Goal: Information Seeking & Learning: Learn about a topic

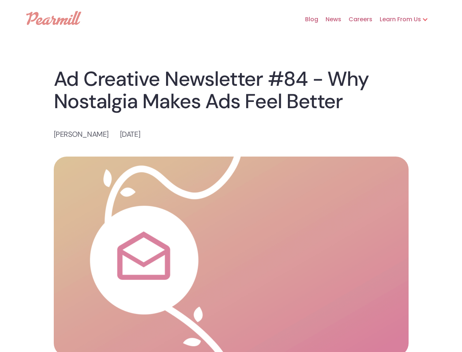
click at [231, 176] on img at bounding box center [231, 255] width 355 height 199
click at [404, 19] on div "Learn From Us" at bounding box center [397, 19] width 49 height 9
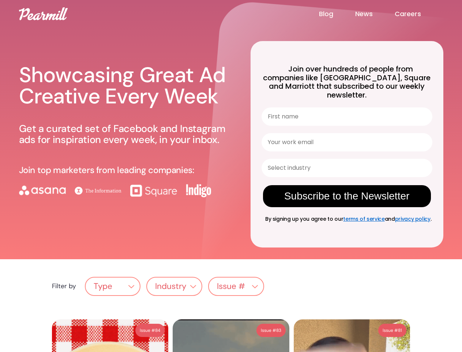
click at [231, 176] on div "Showcasing Great Ad Creative Every Week Get a curated set of Facebook and Insta…" at bounding box center [126, 138] width 214 height 182
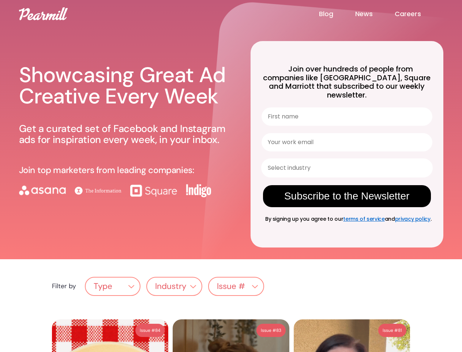
click at [345, 159] on input "Select industry" at bounding box center [345, 168] width 154 height 18
